Goal: Check status: Check status

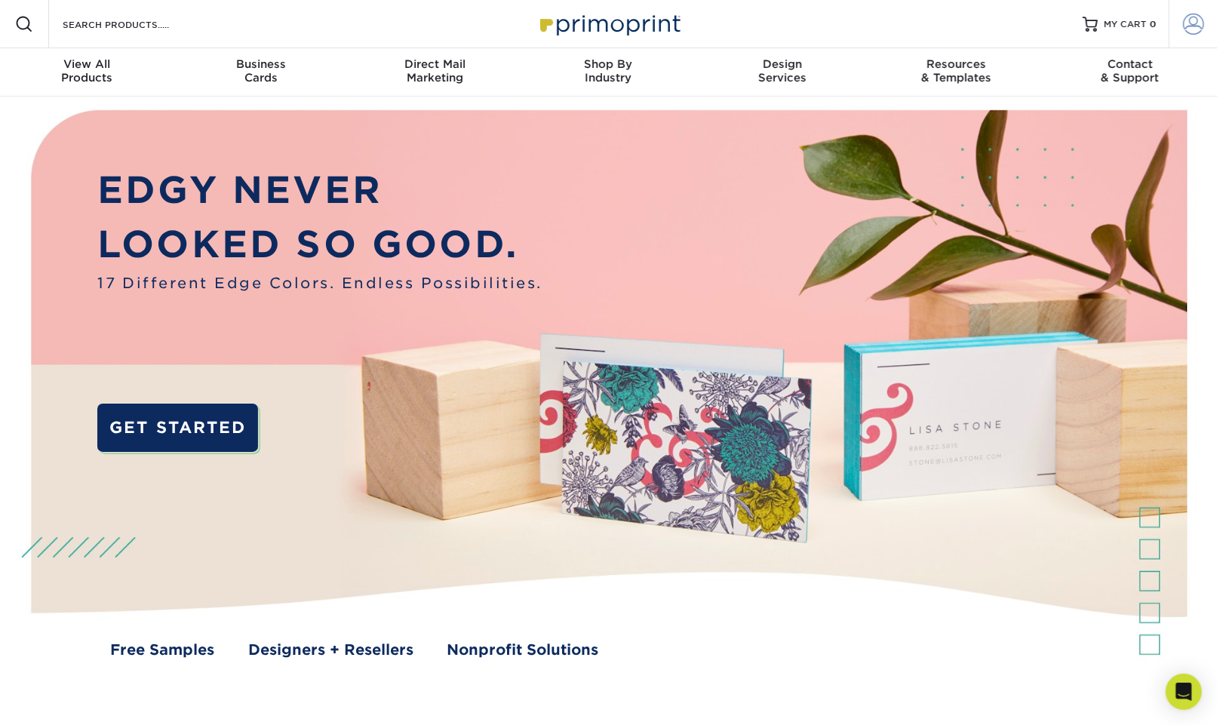
click at [1190, 26] on span at bounding box center [1193, 24] width 21 height 21
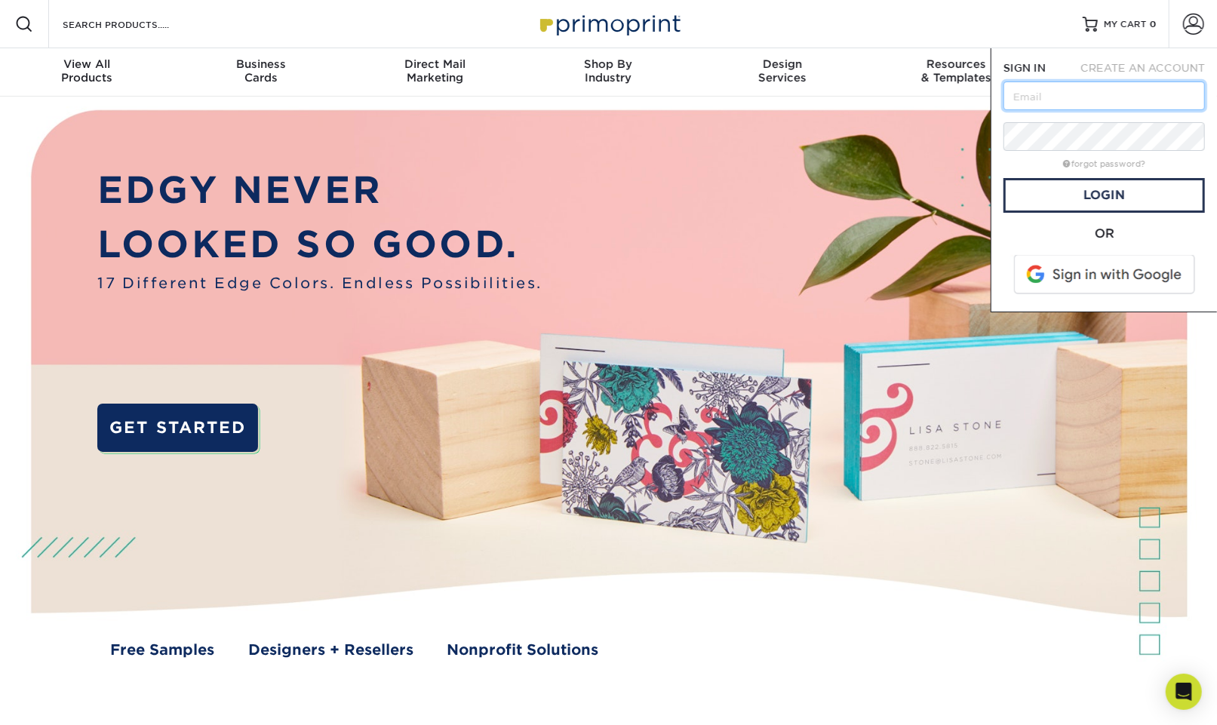
type input "daniel@rockycreekonline.org"
click at [1076, 189] on link "Login" at bounding box center [1103, 195] width 201 height 35
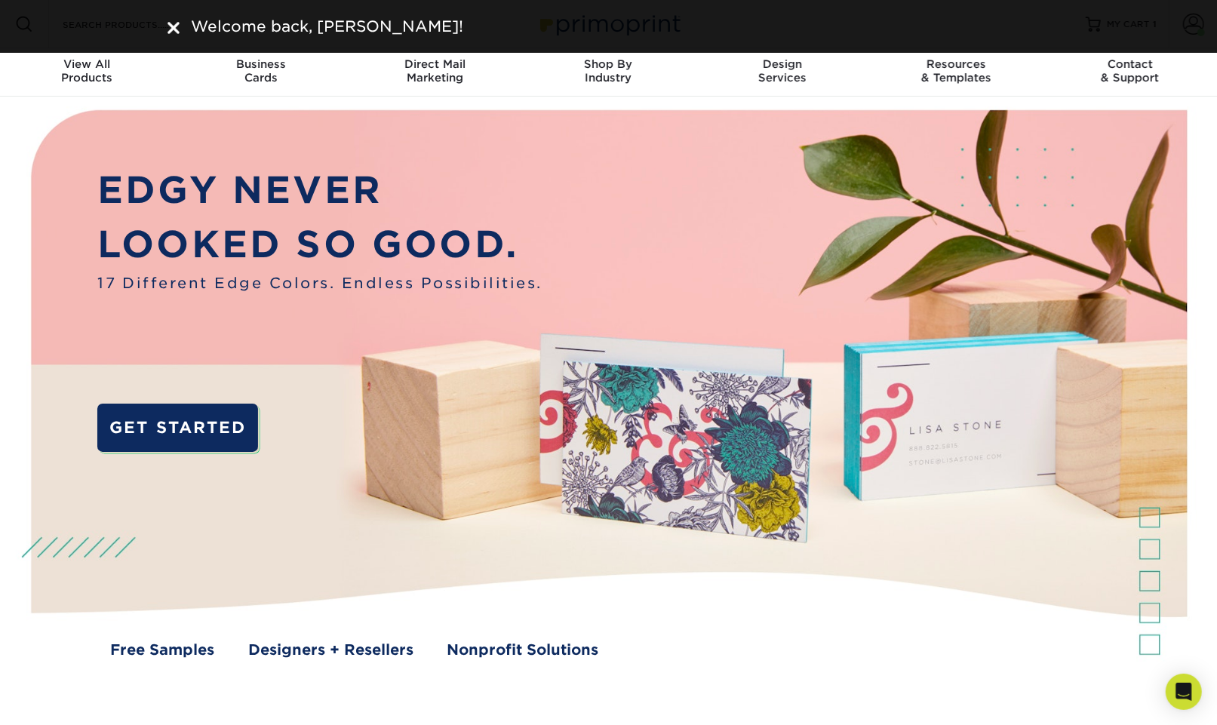
click at [897, 196] on img at bounding box center [608, 398] width 1205 height 602
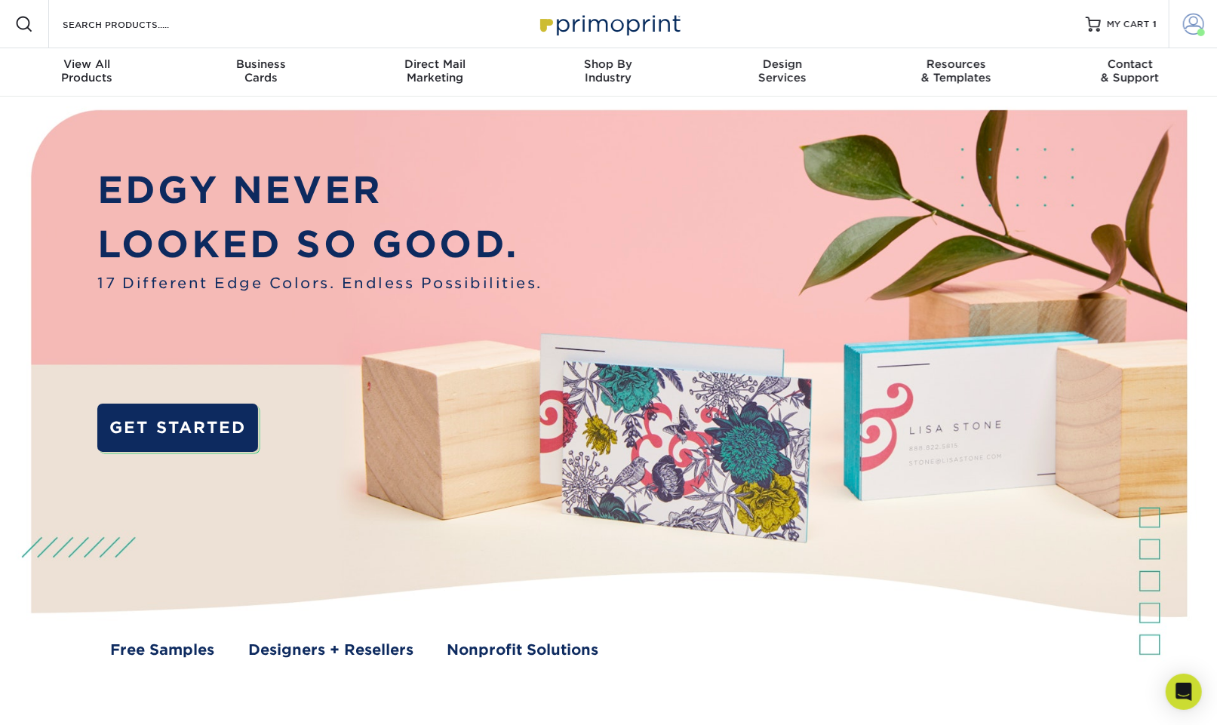
click at [1193, 29] on span at bounding box center [1193, 24] width 21 height 21
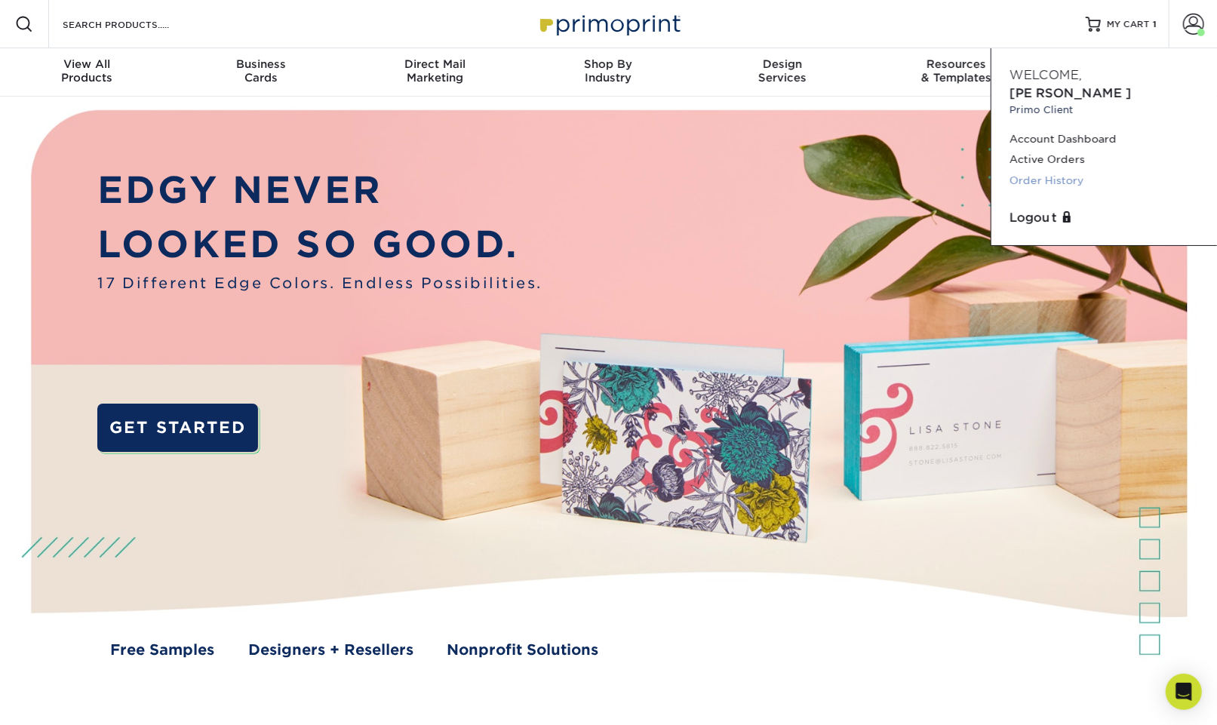
click at [1047, 170] on link "Order History" at bounding box center [1103, 180] width 189 height 20
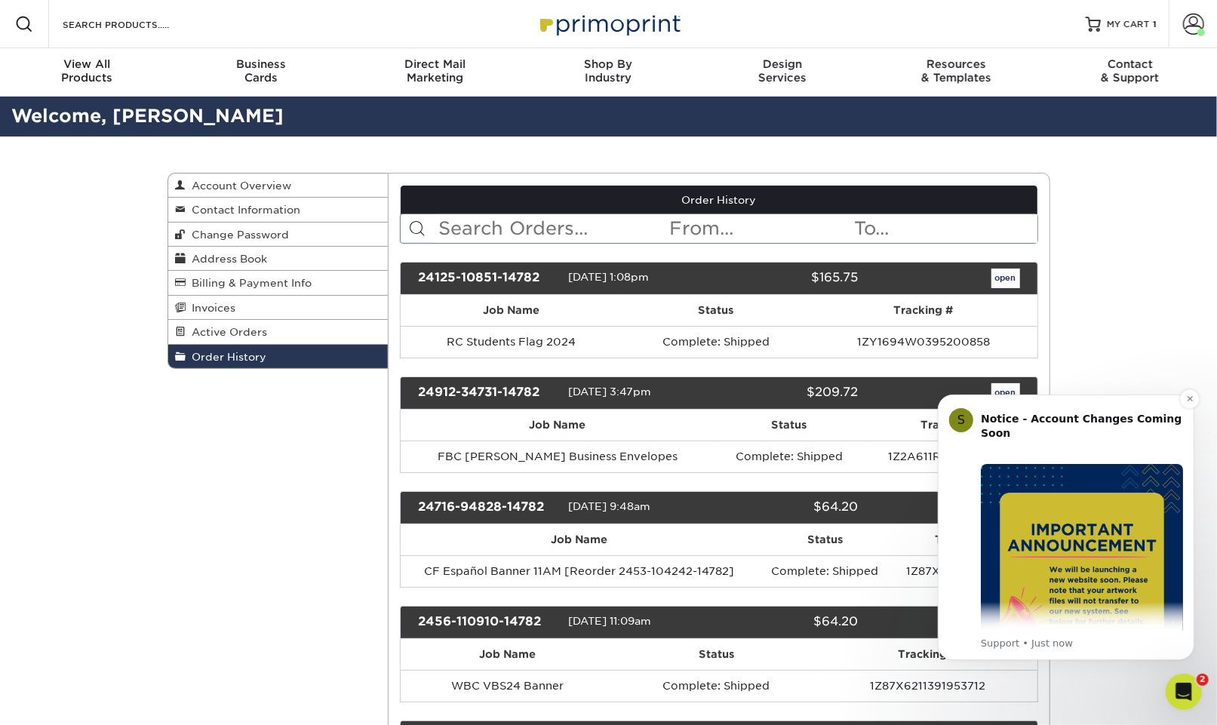
scroll to position [41, 0]
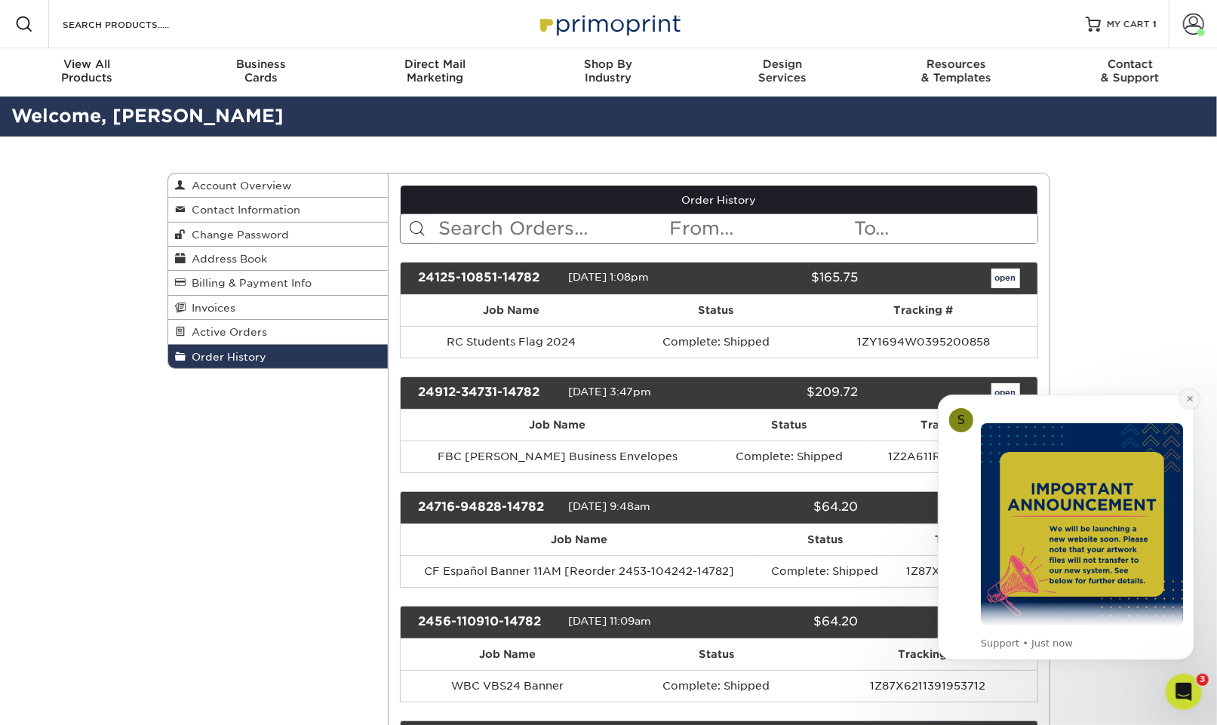
click at [1187, 402] on icon "Dismiss notification" at bounding box center [1189, 398] width 8 height 8
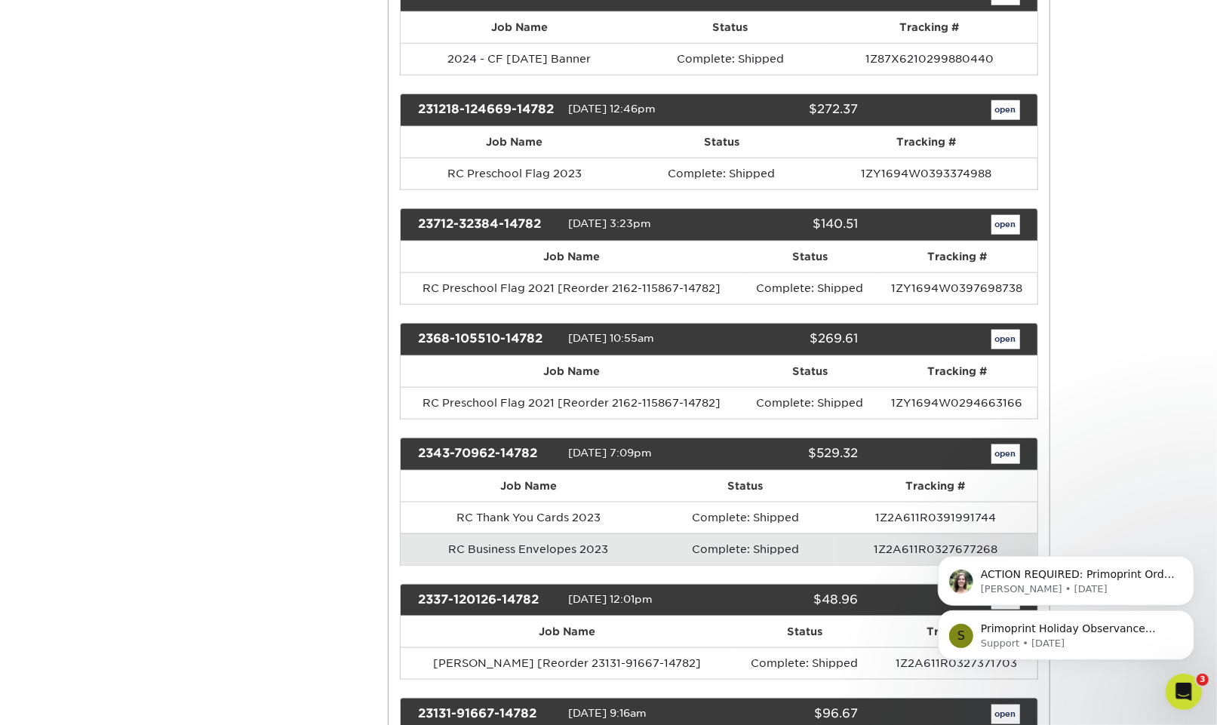
scroll to position [940, 0]
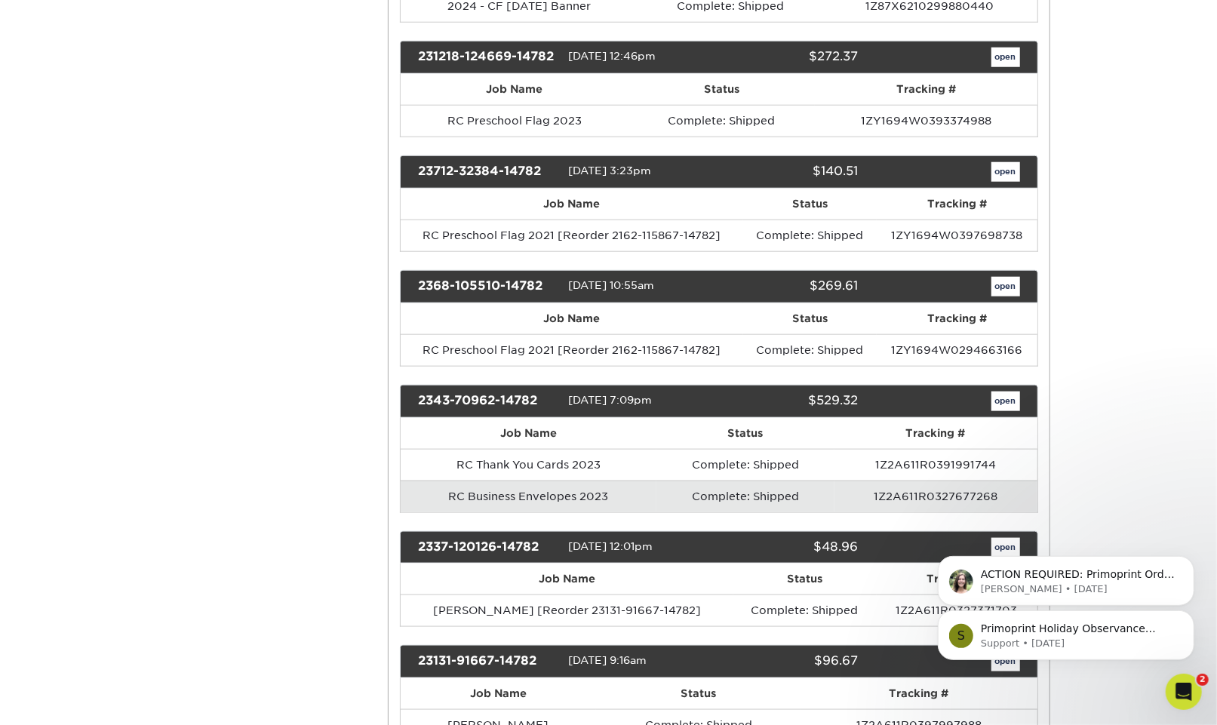
click at [1003, 407] on link "open" at bounding box center [1005, 402] width 29 height 20
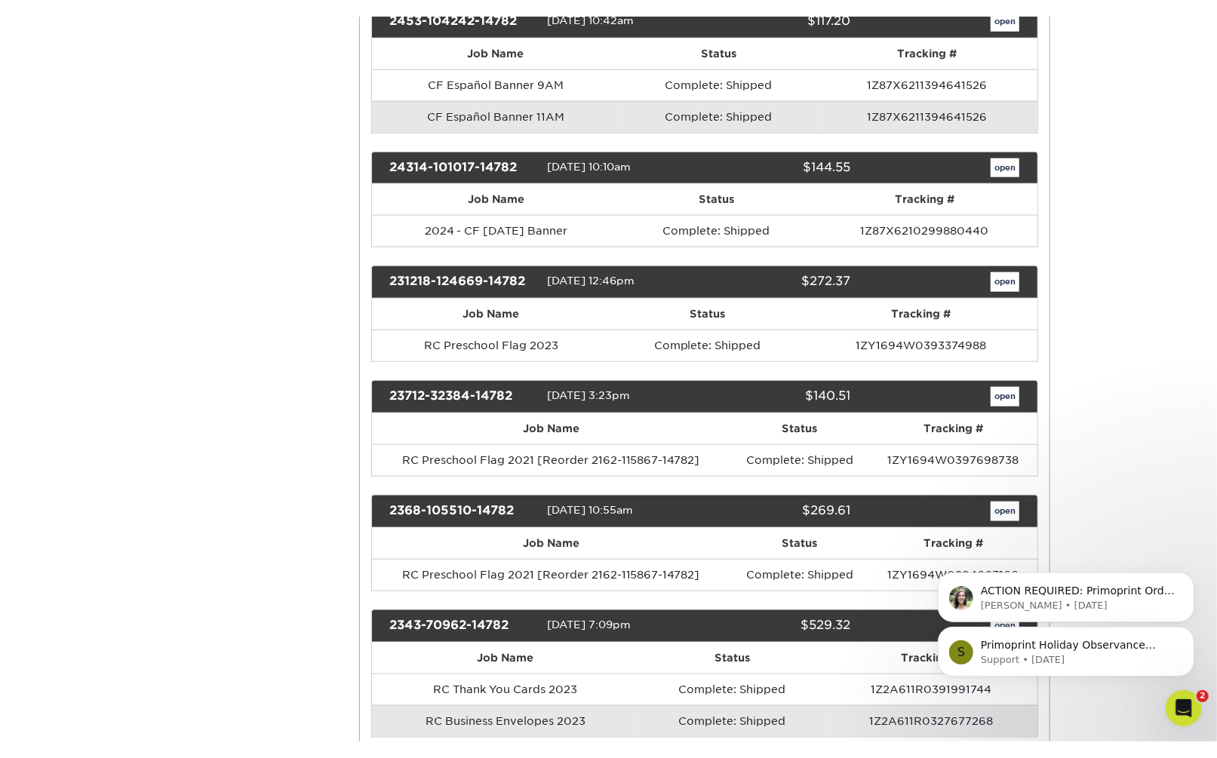
scroll to position [0, 0]
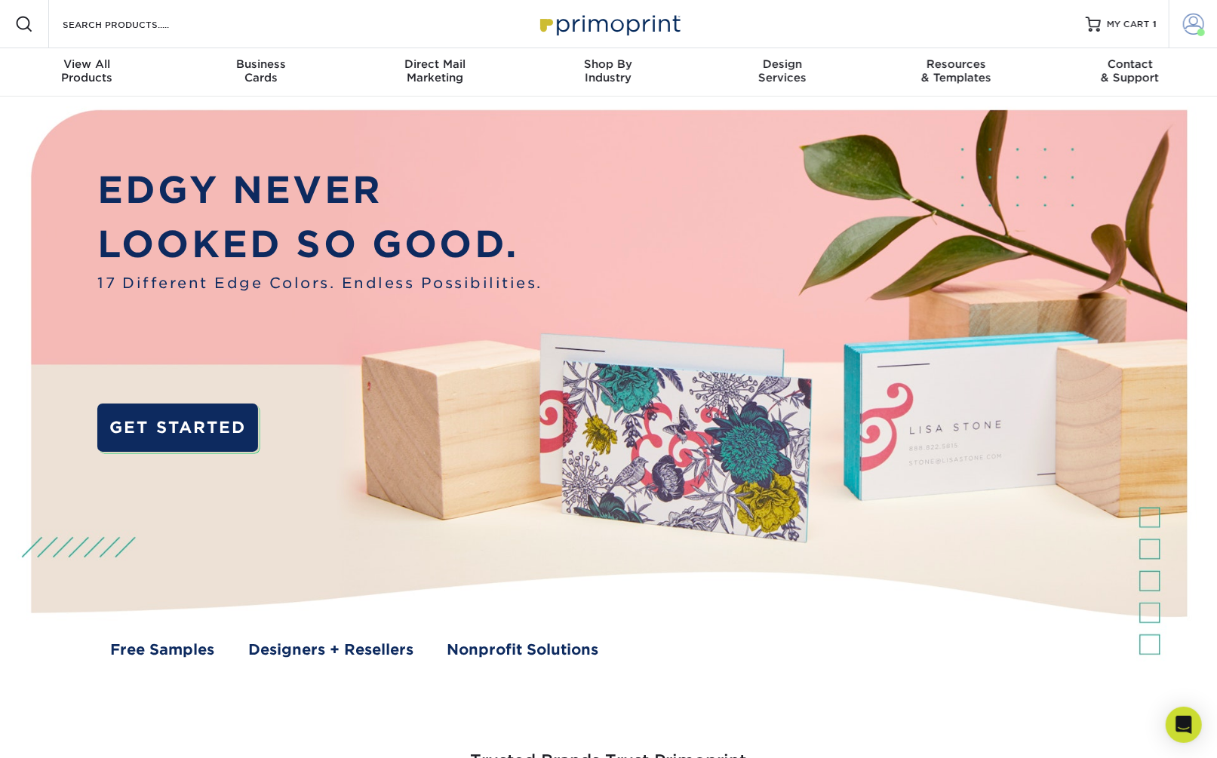
click at [1180, 33] on link "Account" at bounding box center [1193, 24] width 48 height 48
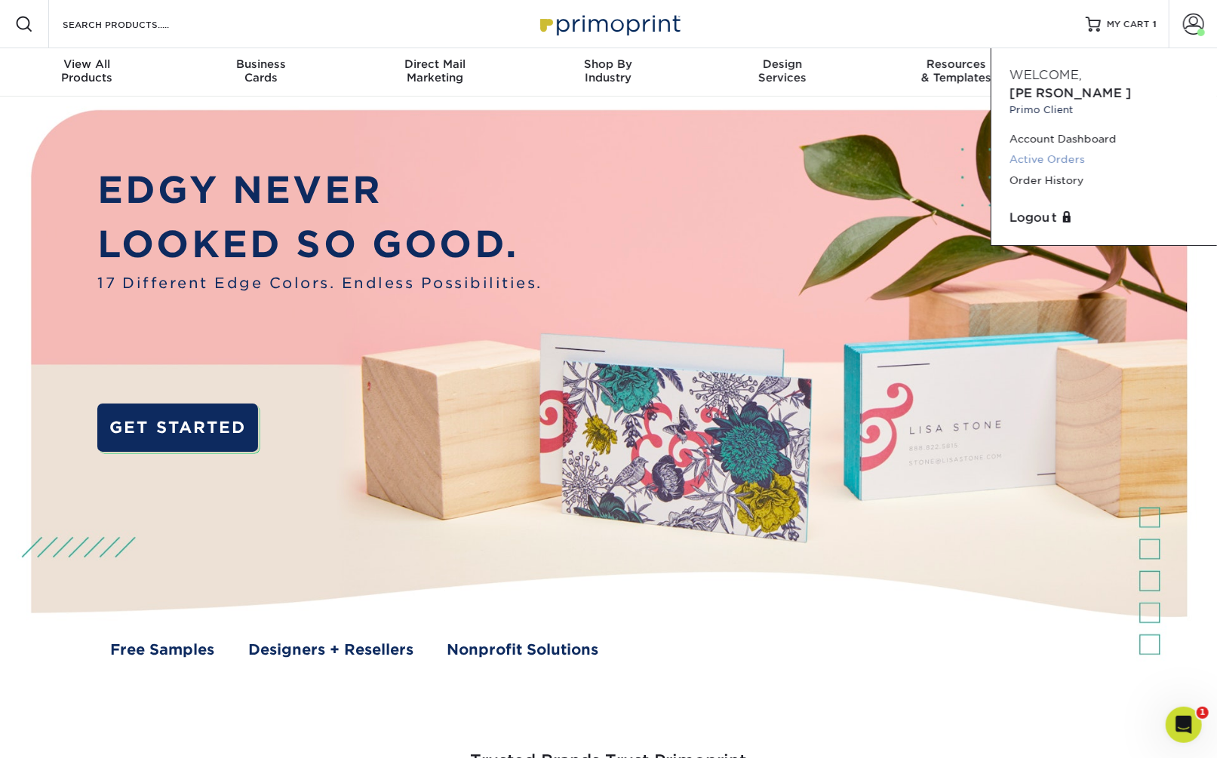
click at [1051, 149] on link "Active Orders" at bounding box center [1103, 159] width 189 height 20
click at [1072, 170] on link "Order History" at bounding box center [1103, 180] width 189 height 20
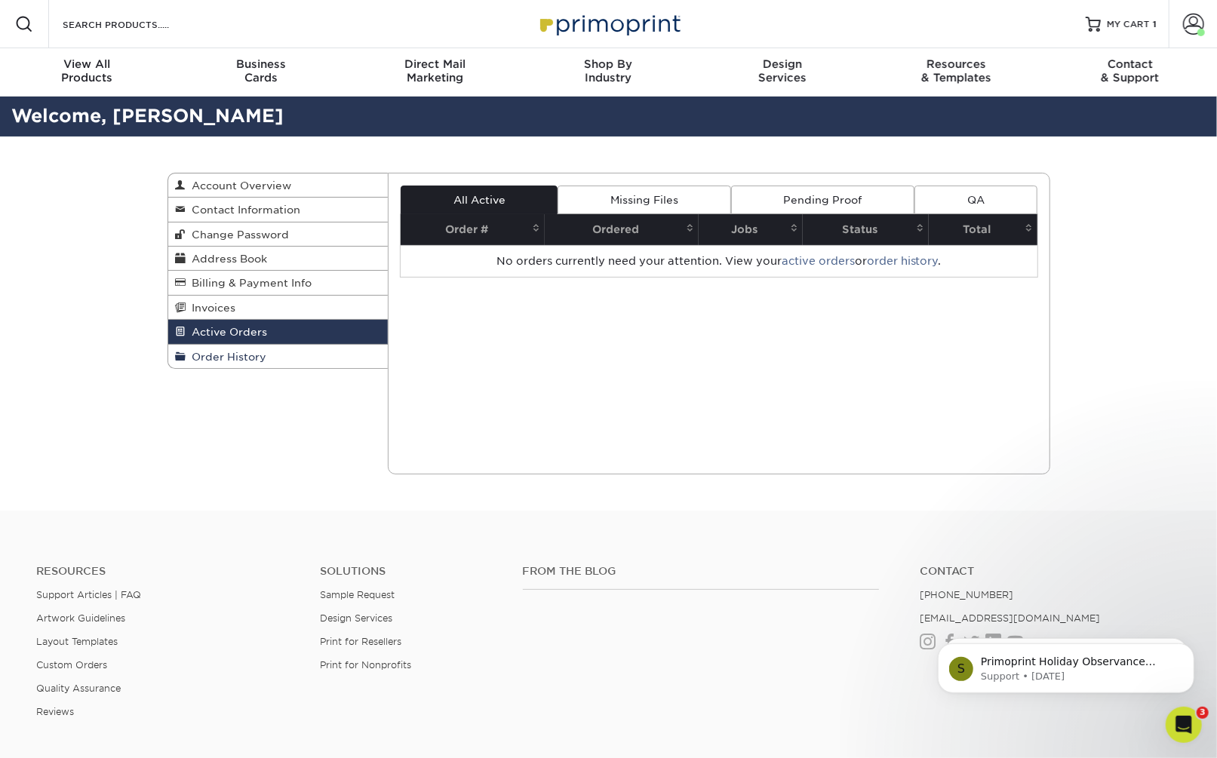
click at [255, 360] on span "Order History" at bounding box center [226, 357] width 81 height 12
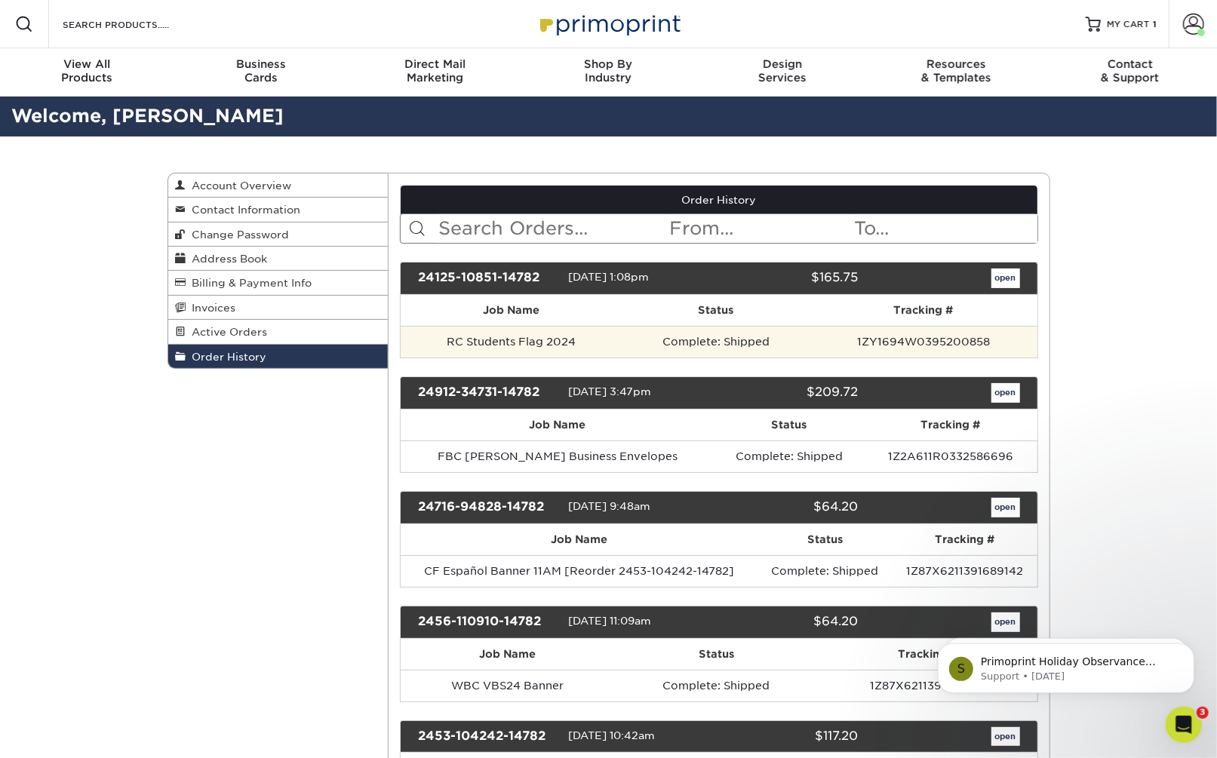
click at [607, 346] on td "RC Students Flag 2024" at bounding box center [511, 342] width 221 height 32
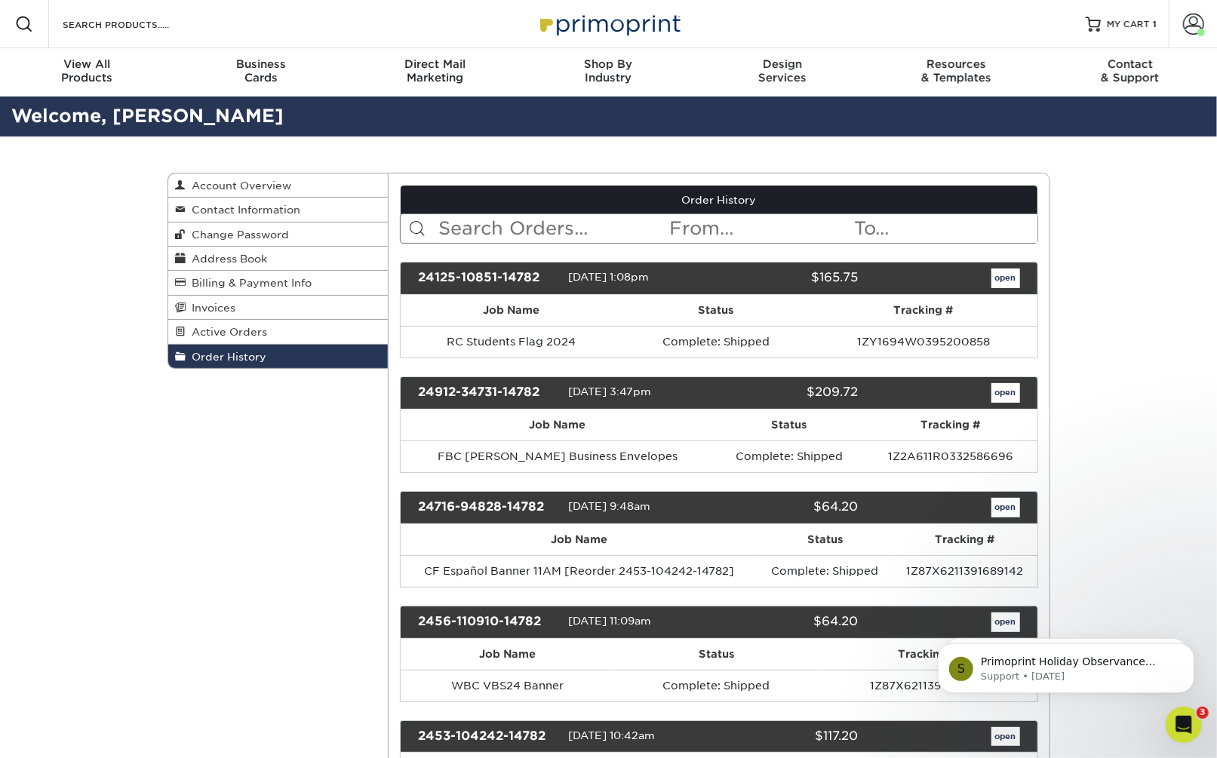
click at [1003, 272] on link "open" at bounding box center [1005, 279] width 29 height 20
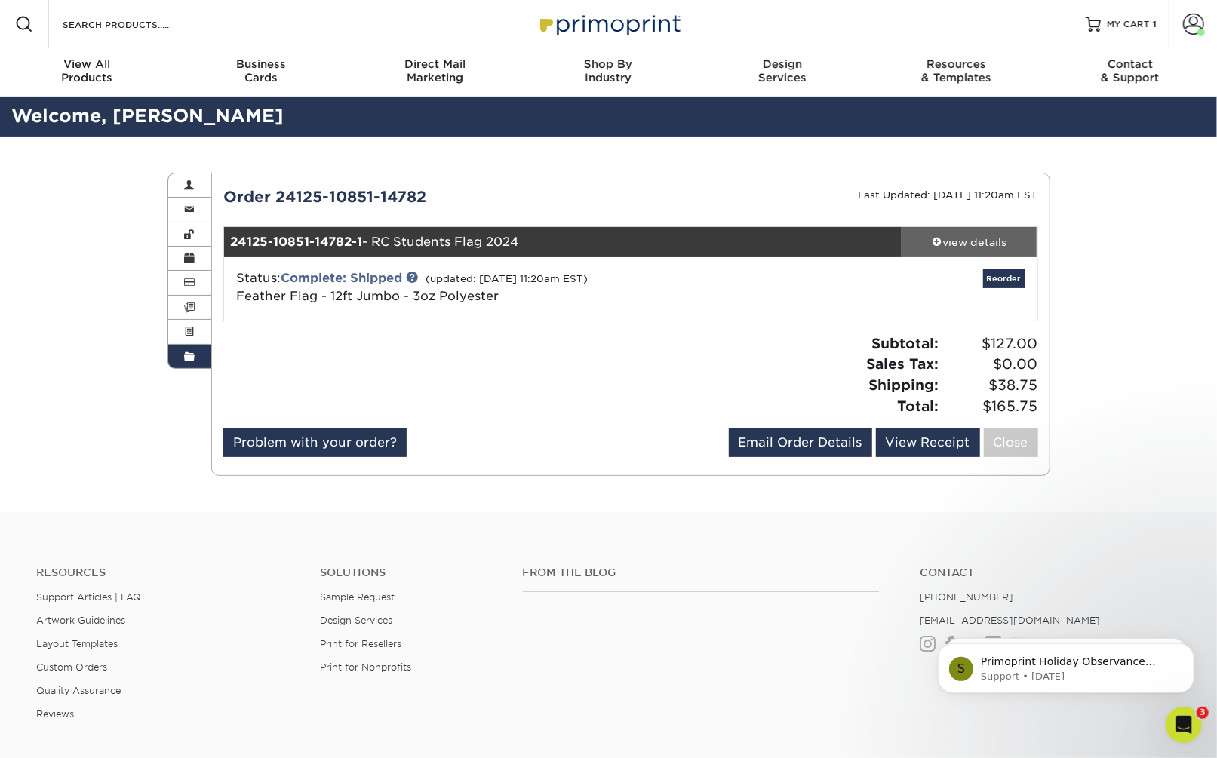
click at [978, 249] on link "view details" at bounding box center [970, 242] width 136 height 30
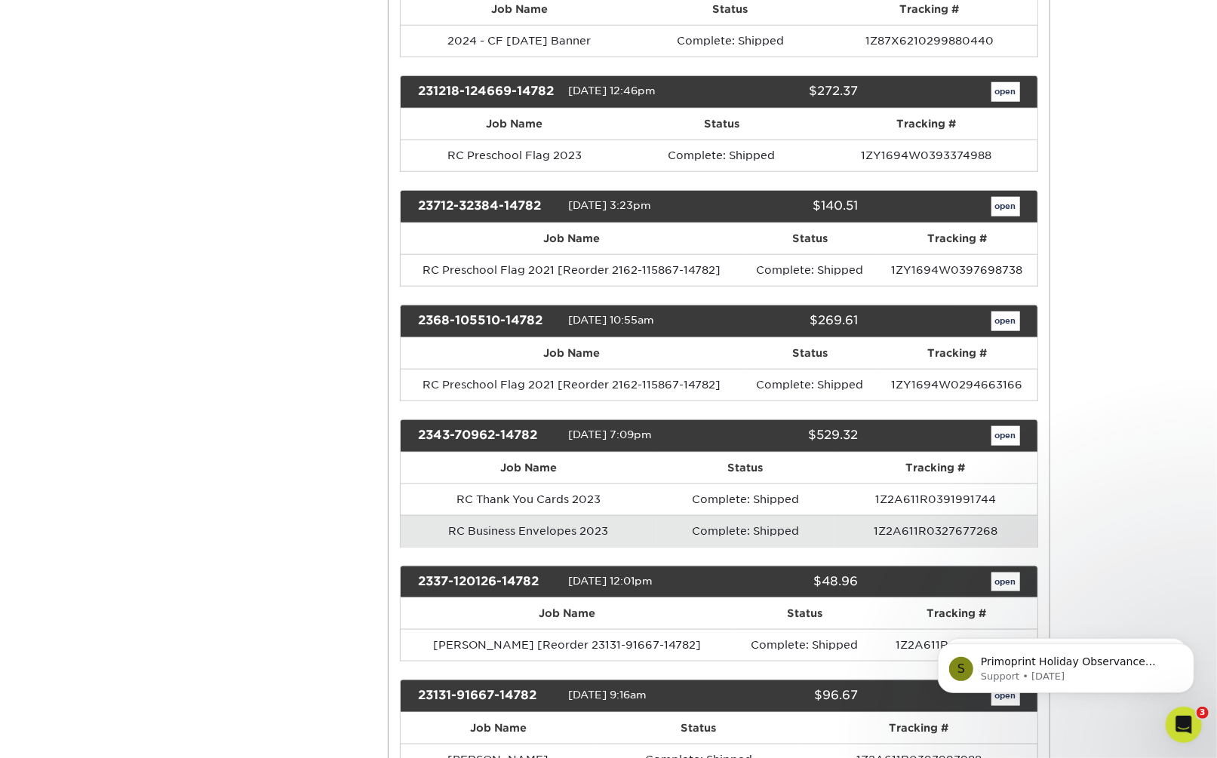
scroll to position [932, 0]
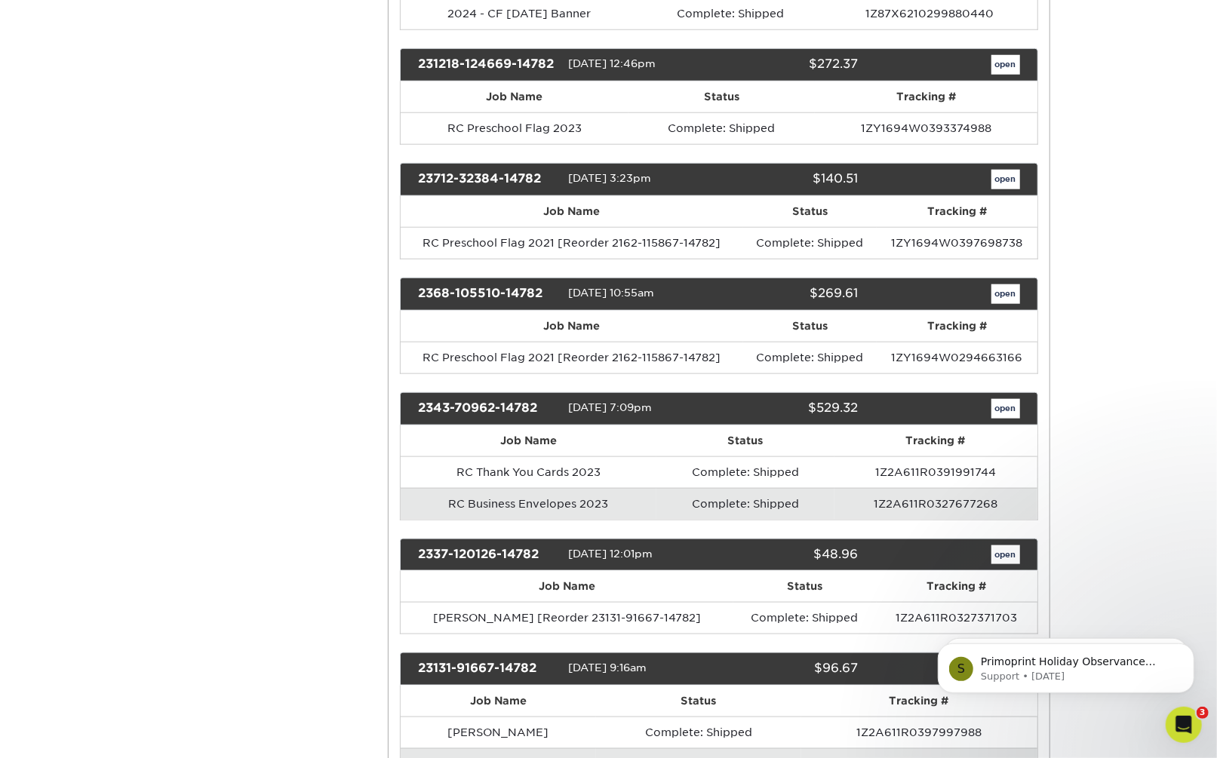
click at [994, 419] on link "open" at bounding box center [1005, 409] width 29 height 20
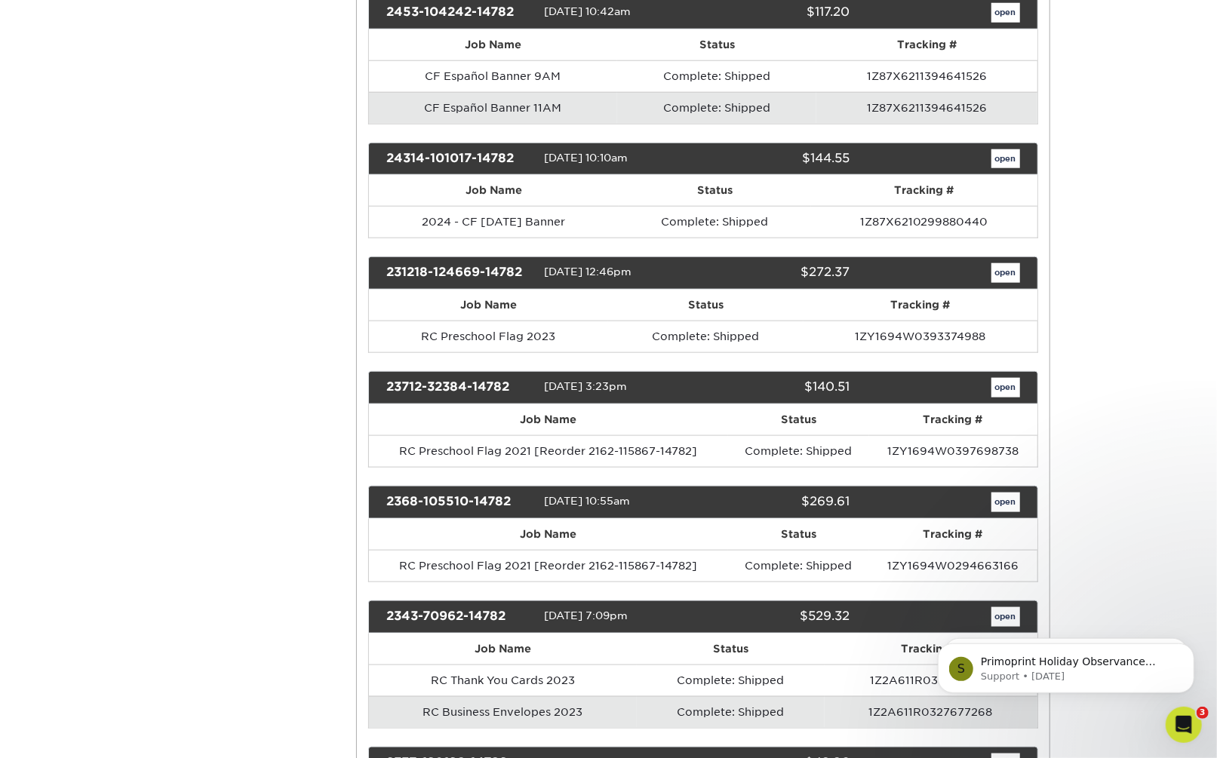
scroll to position [0, 0]
